Goal: Task Accomplishment & Management: Manage account settings

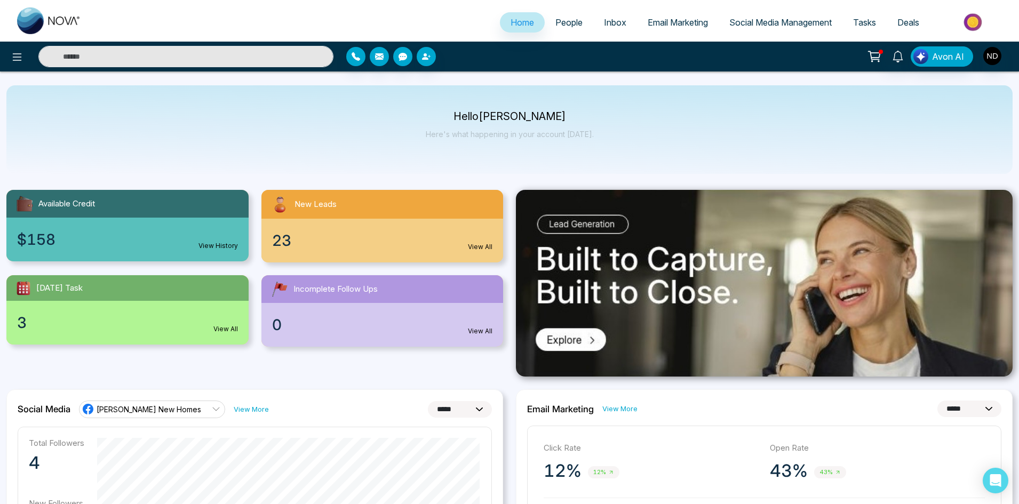
select select "*"
click at [898, 61] on icon at bounding box center [898, 57] width 12 height 12
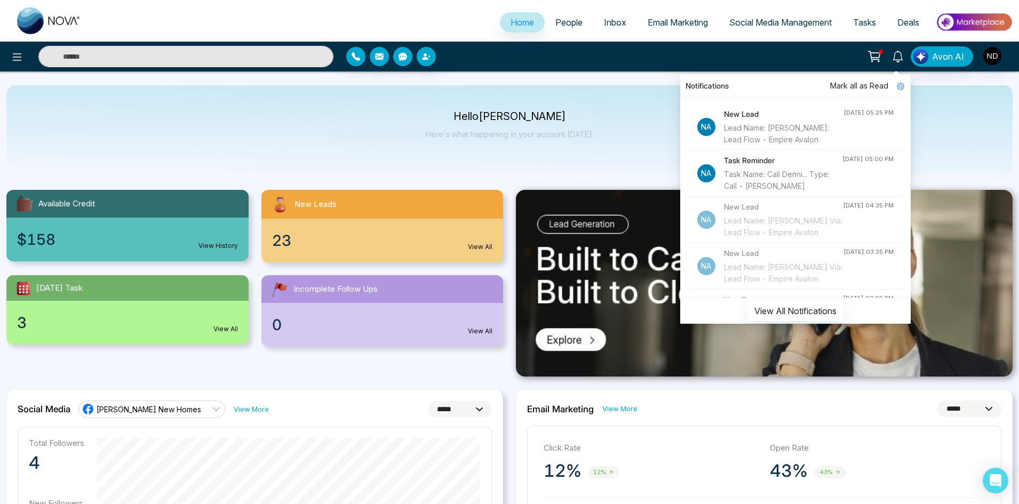
click at [797, 192] on div "Task Name: Call Denni... Type: Call - [PERSON_NAME]" at bounding box center [783, 180] width 118 height 23
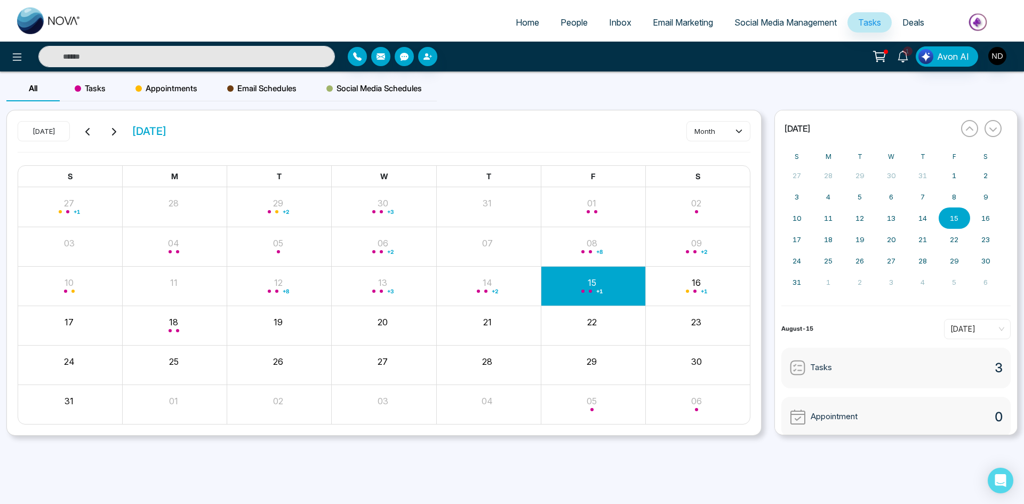
click at [906, 58] on icon at bounding box center [903, 57] width 12 height 12
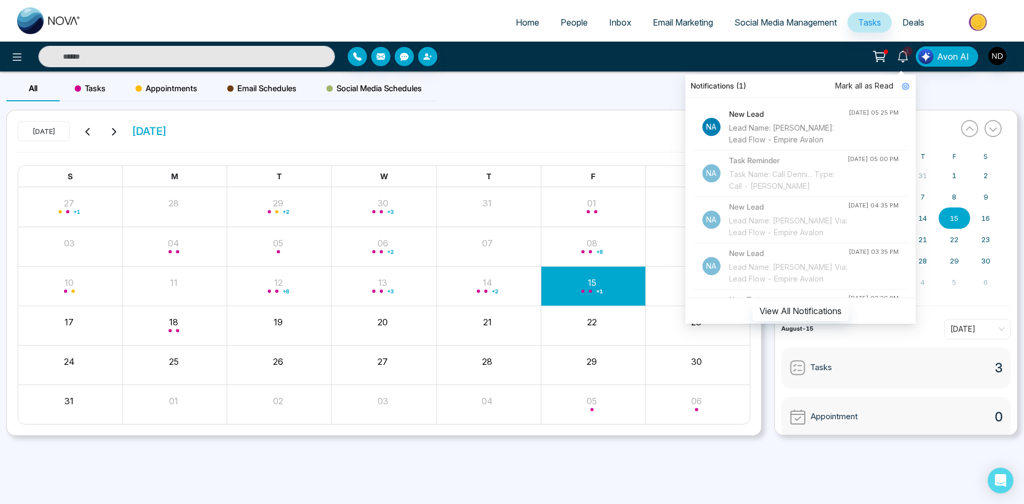
click at [802, 130] on div "Lead Name: [PERSON_NAME]: Lead Flow - Empire Avalon" at bounding box center [788, 133] width 119 height 23
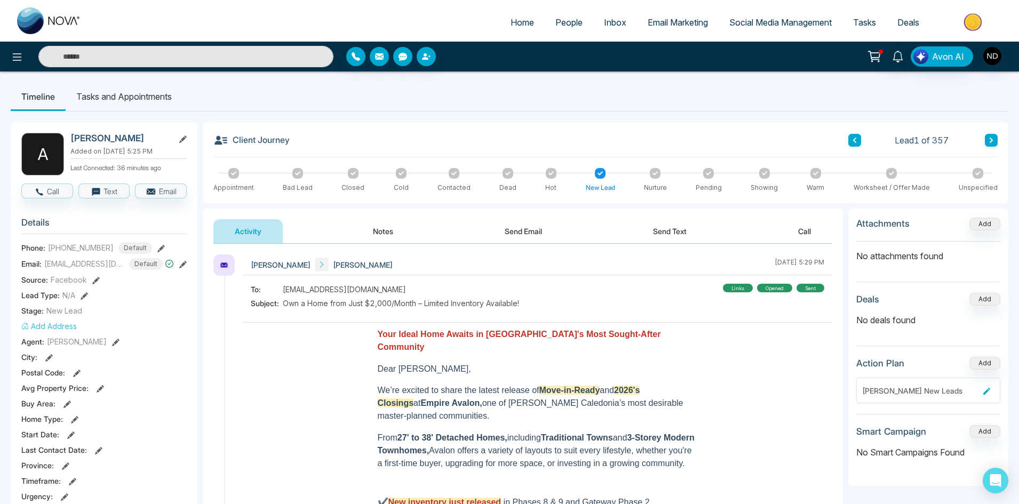
click at [395, 236] on button "Notes" at bounding box center [382, 231] width 63 height 24
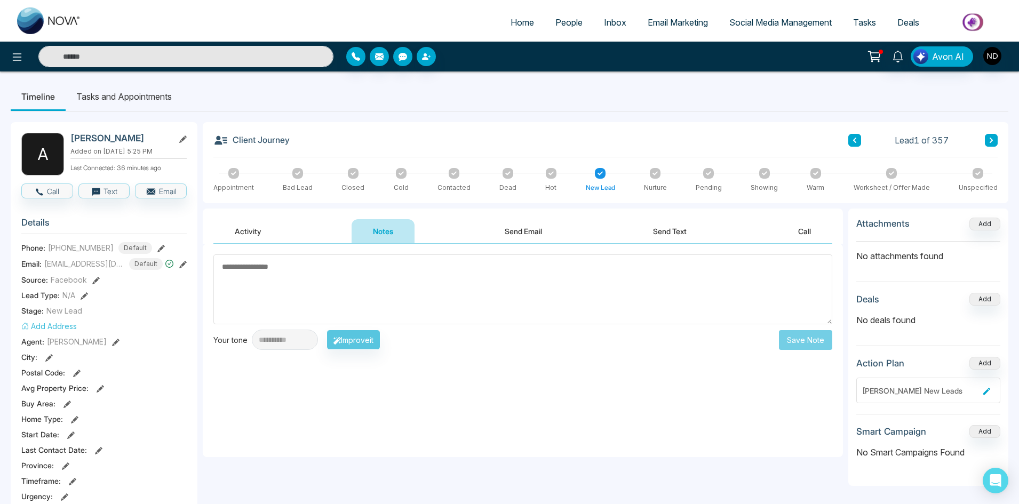
click at [235, 224] on button "Activity" at bounding box center [247, 231] width 69 height 24
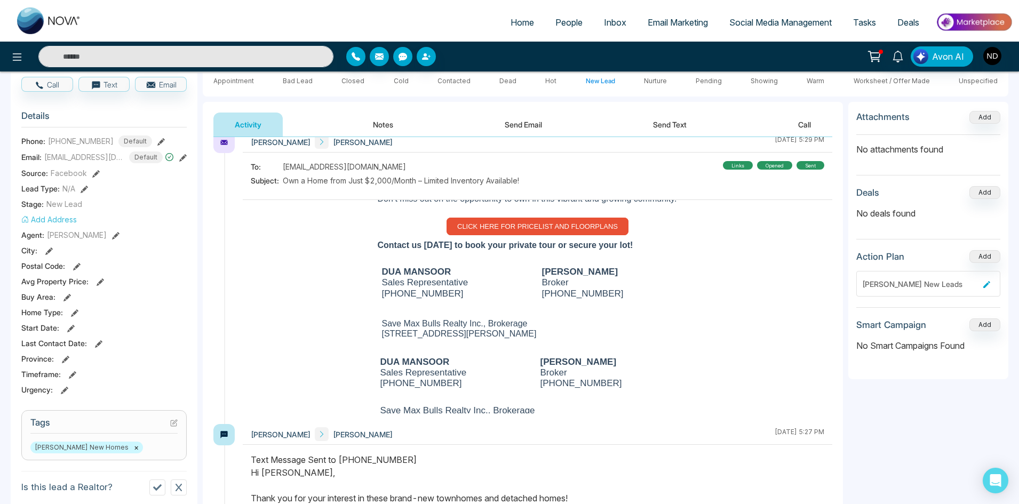
scroll to position [373, 0]
click at [509, 232] on link "CLICK HERE FOR PRICELIST AND FLOORPLANS" at bounding box center [537, 226] width 182 height 18
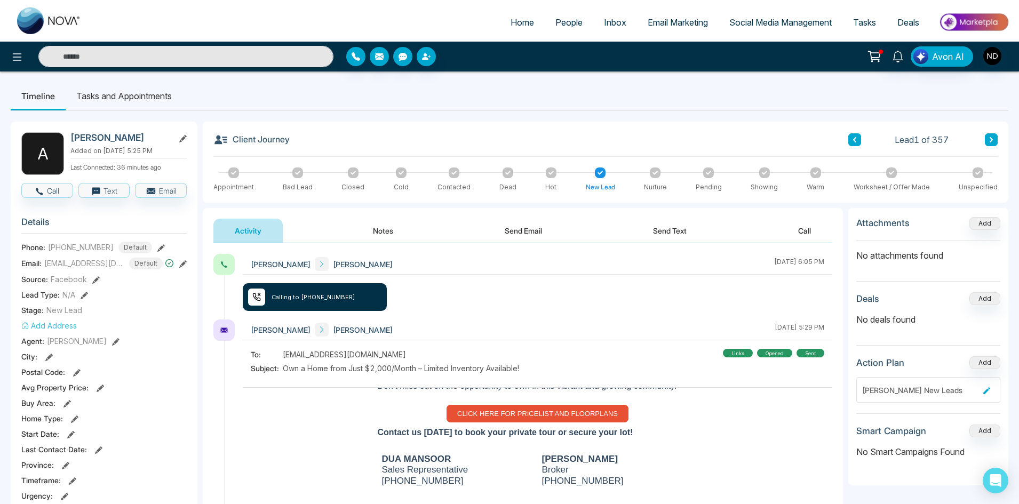
scroll to position [0, 0]
drag, startPoint x: 654, startPoint y: 226, endPoint x: 660, endPoint y: 223, distance: 6.9
click at [659, 225] on button "Send Text" at bounding box center [669, 231] width 76 height 24
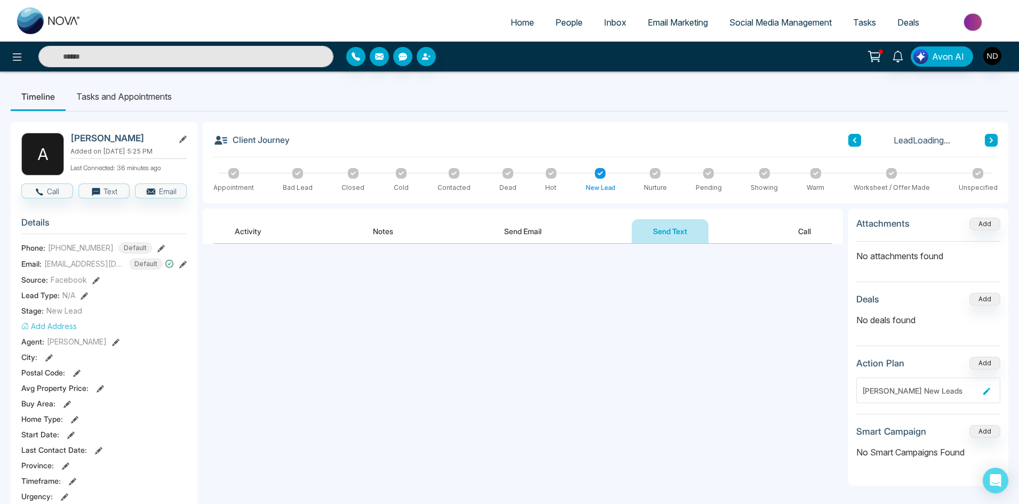
click at [415, 228] on div "Activity Notes Send Email Send Text Call" at bounding box center [522, 231] width 619 height 25
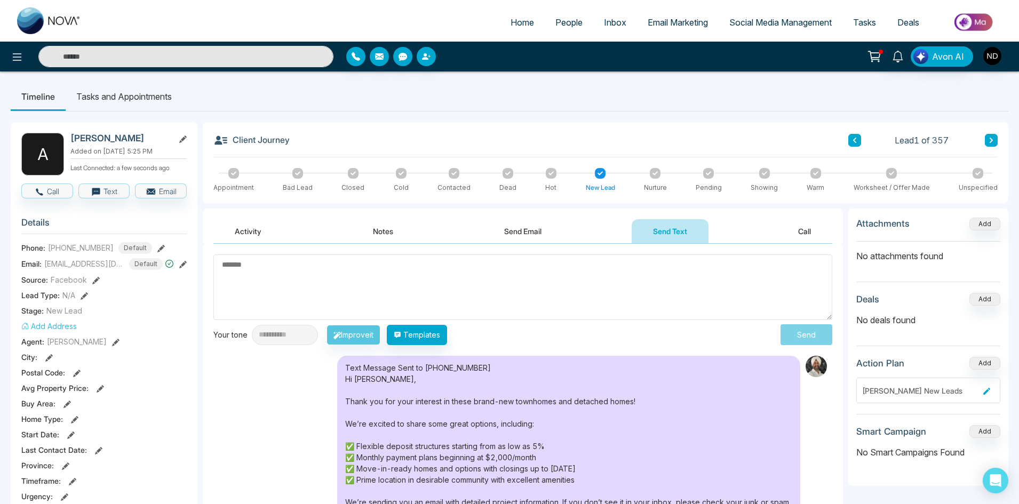
drag, startPoint x: 381, startPoint y: 232, endPoint x: 390, endPoint y: 206, distance: 27.2
click at [381, 231] on button "Notes" at bounding box center [382, 231] width 63 height 24
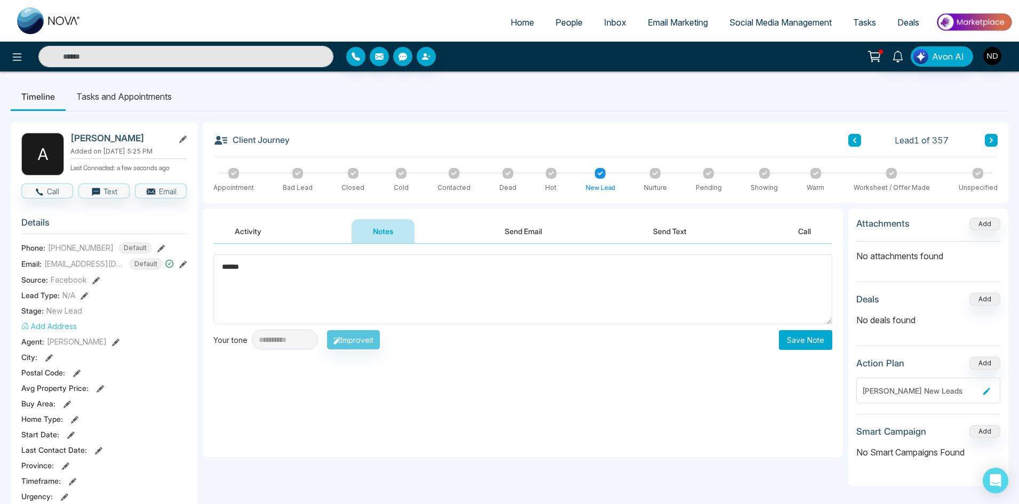
type textarea "******"
click at [815, 343] on button "Save Note" at bounding box center [805, 340] width 53 height 20
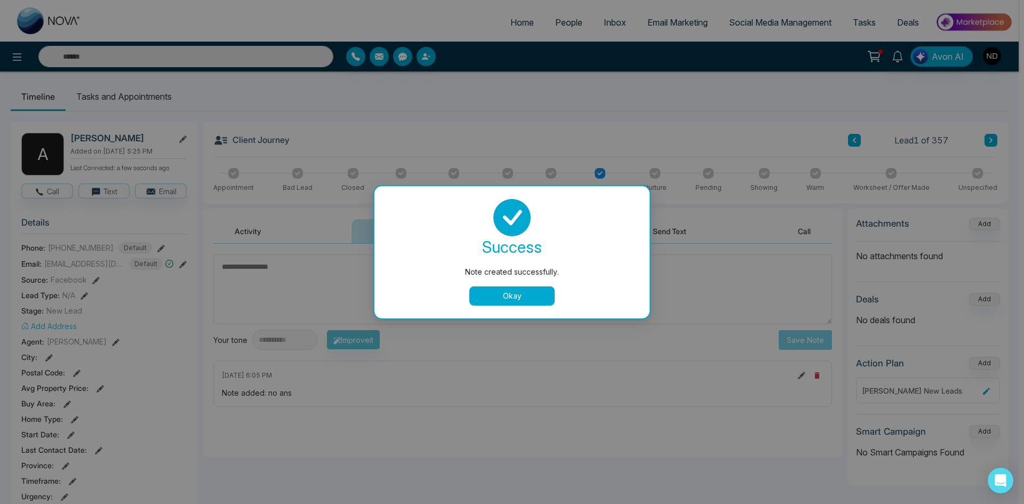
click at [536, 289] on button "Okay" at bounding box center [511, 295] width 85 height 19
